Goal: Find specific page/section: Find specific page/section

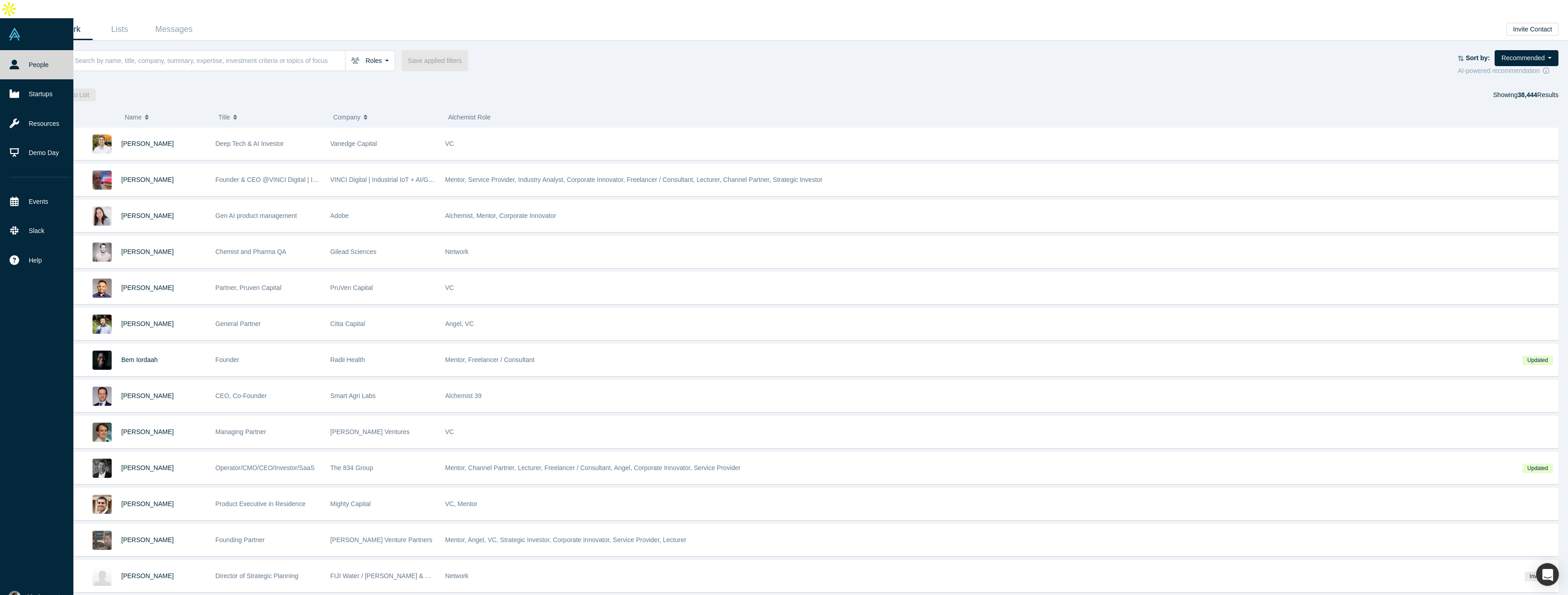
click at [16, 591] on img at bounding box center [14, 597] width 13 height 13
click at [102, 543] on link "My Company" at bounding box center [75, 554] width 75 height 23
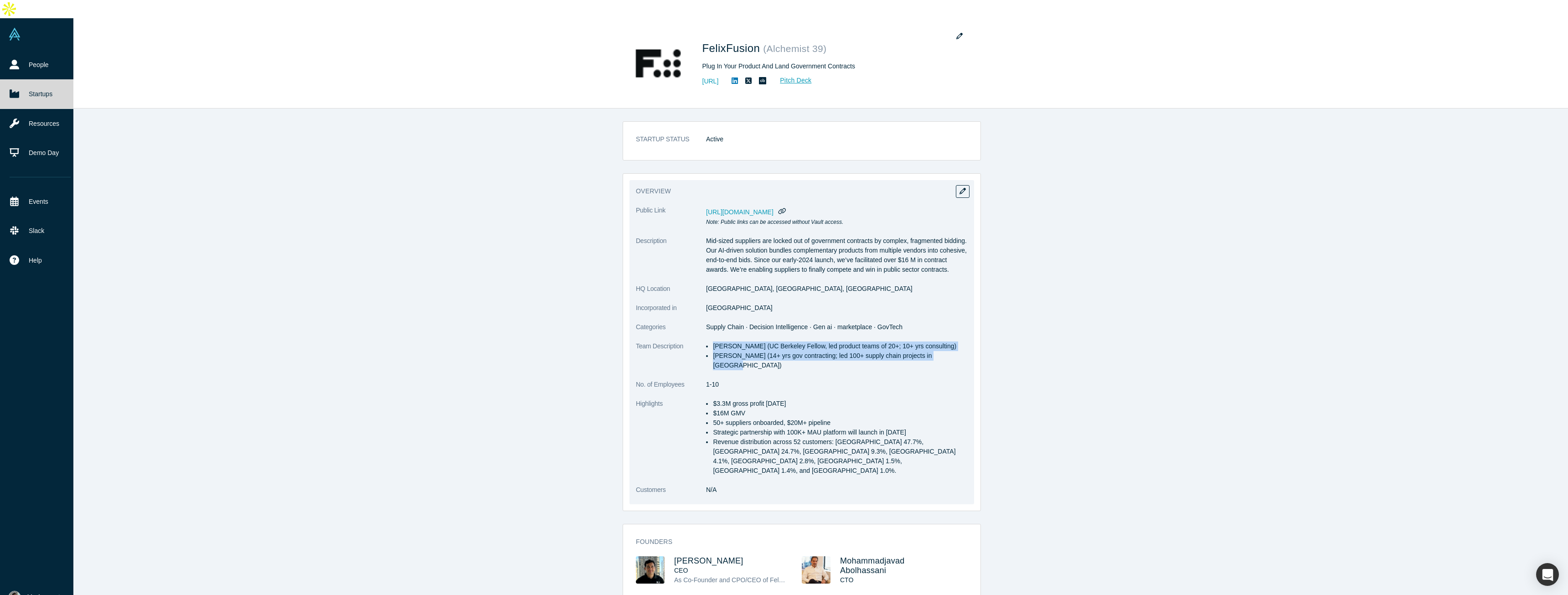
drag, startPoint x: 712, startPoint y: 337, endPoint x: 957, endPoint y: 342, distance: 245.1
click at [957, 342] on ul "[PERSON_NAME] (UC Berkeley Fellow, led product teams of 20+; 10+ yrs consulting…" at bounding box center [837, 356] width 262 height 29
copy ul "[PERSON_NAME] (UC Berkeley Fellow, led product teams of 20+; 10+ yrs consulting…"
